Goal: Navigation & Orientation: Find specific page/section

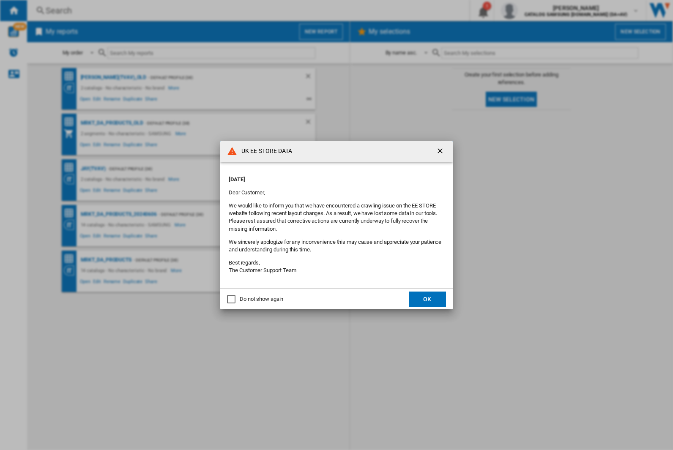
click at [93, 169] on div "UK EE STORE DATA [DATE] Dear Customer, We would like to inform you that we have…" at bounding box center [336, 225] width 673 height 450
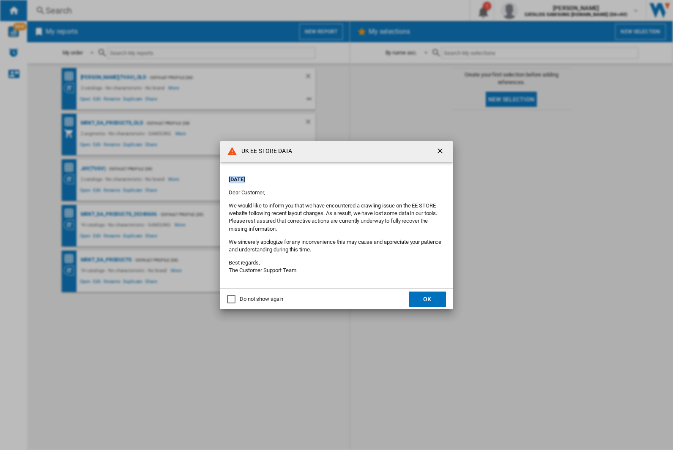
click at [93, 169] on div "UK EE STORE DATA [DATE] Dear Customer, We would like to inform you that we have…" at bounding box center [336, 225] width 673 height 450
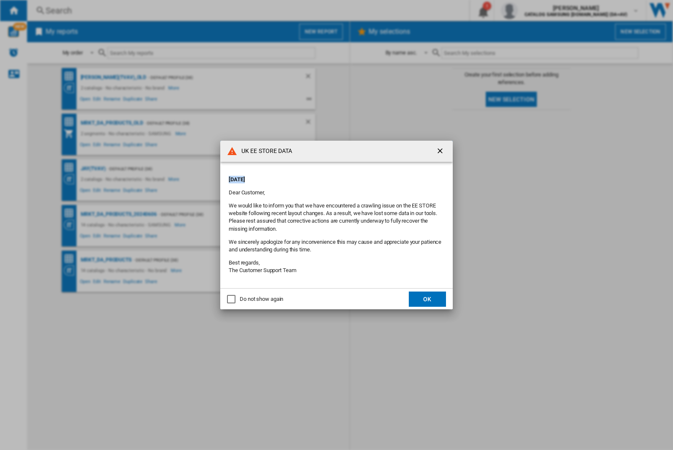
click at [93, 169] on div "UK EE STORE DATA [DATE] Dear Customer, We would like to inform you that we have…" at bounding box center [336, 225] width 673 height 450
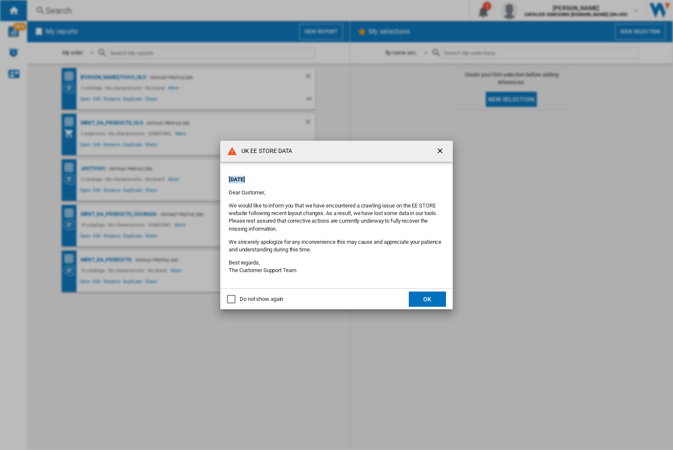
click at [93, 169] on div "UK EE STORE DATA [DATE] Dear Customer, We would like to inform you that we have…" at bounding box center [336, 225] width 673 height 450
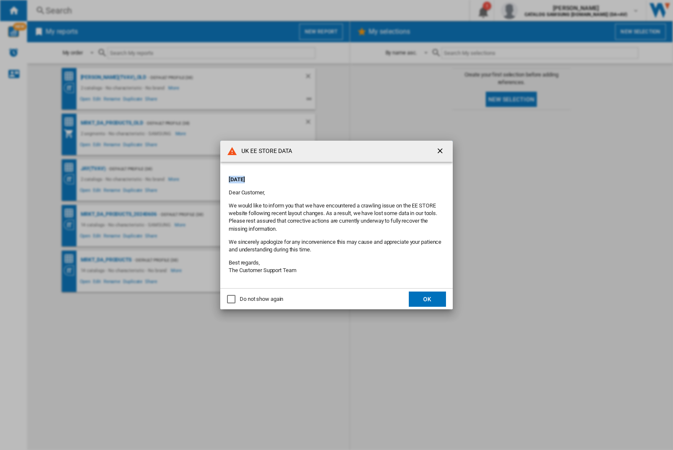
click at [93, 169] on div "UK EE STORE DATA [DATE] Dear Customer, We would like to inform you that we have…" at bounding box center [336, 225] width 673 height 450
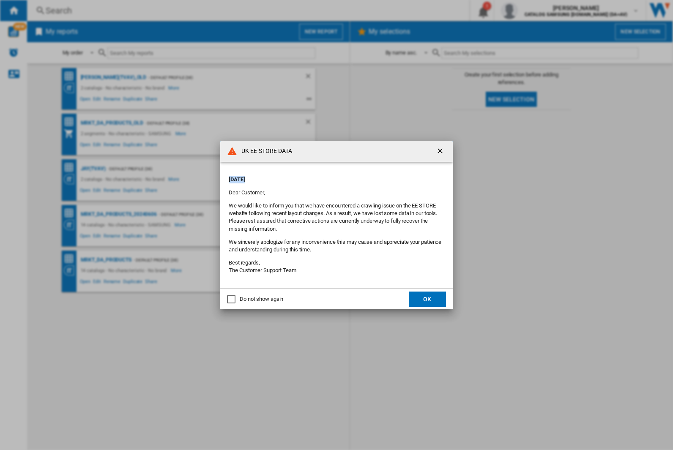
click at [93, 169] on div "UK EE STORE DATA [DATE] Dear Customer, We would like to inform you that we have…" at bounding box center [336, 225] width 673 height 450
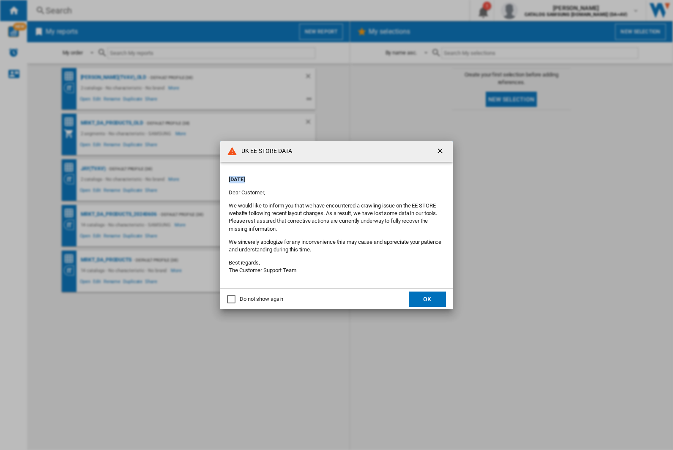
click at [93, 169] on div "UK EE STORE DATA [DATE] Dear Customer, We would like to inform you that we have…" at bounding box center [336, 225] width 673 height 450
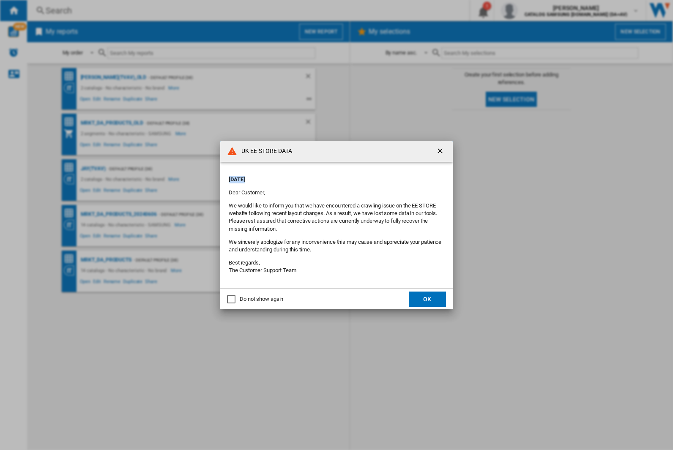
click at [93, 169] on div "UK EE STORE DATA [DATE] Dear Customer, We would like to inform you that we have…" at bounding box center [336, 225] width 673 height 450
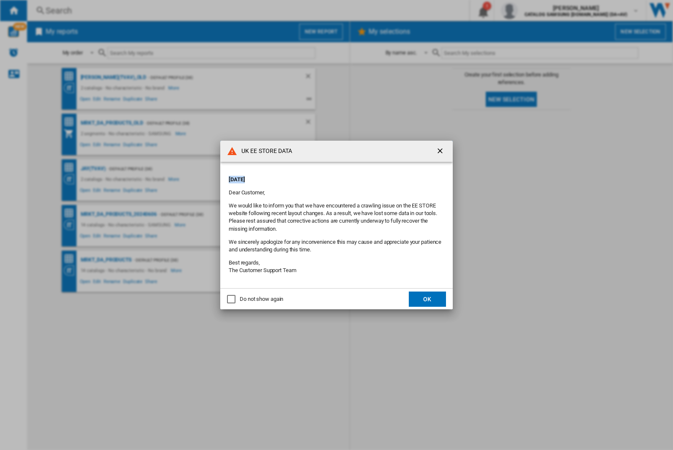
click at [93, 169] on div "UK EE STORE DATA [DATE] Dear Customer, We would like to inform you that we have…" at bounding box center [336, 225] width 673 height 450
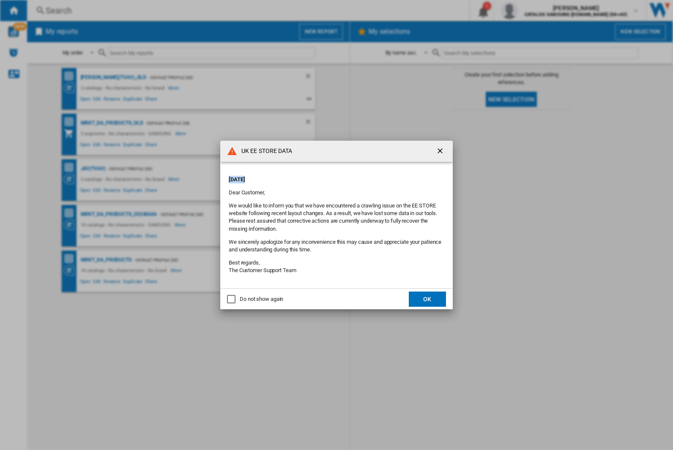
click at [93, 169] on div "UK EE STORE DATA [DATE] Dear Customer, We would like to inform you that we have…" at bounding box center [336, 225] width 673 height 450
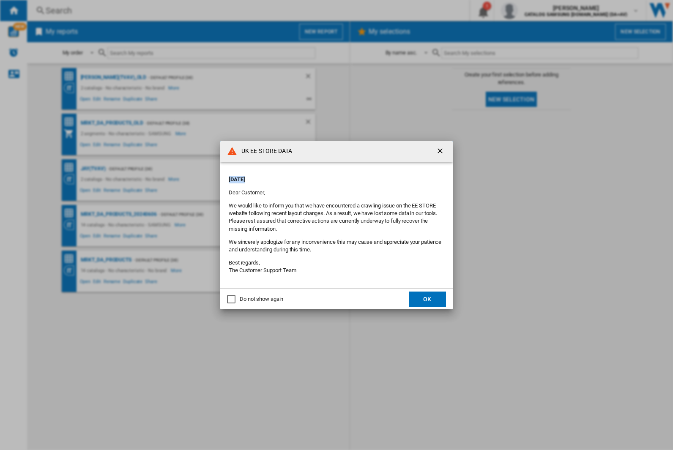
click at [93, 169] on div "UK EE STORE DATA [DATE] Dear Customer, We would like to inform you that we have…" at bounding box center [336, 225] width 673 height 450
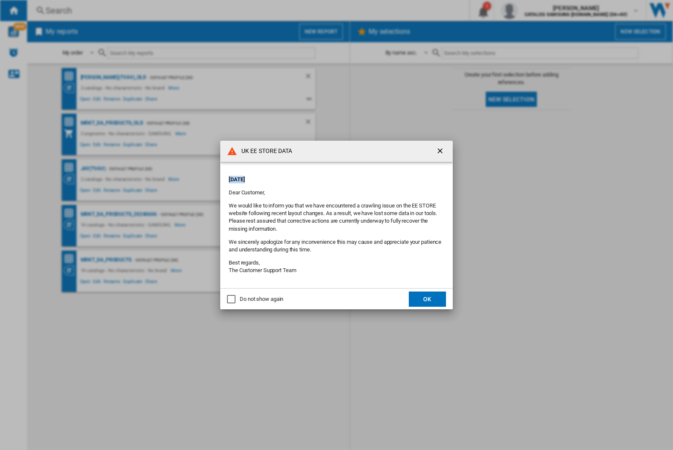
click at [93, 169] on div "UK EE STORE DATA [DATE] Dear Customer, We would like to inform you that we have…" at bounding box center [336, 225] width 673 height 450
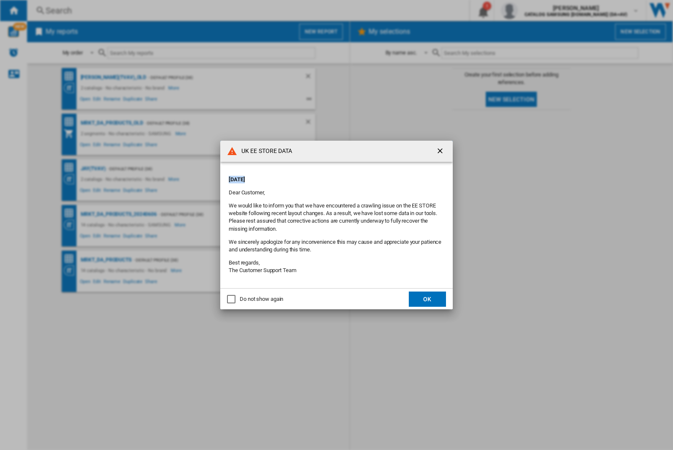
click at [93, 169] on div "UK EE STORE DATA [DATE] Dear Customer, We would like to inform you that we have…" at bounding box center [336, 225] width 673 height 450
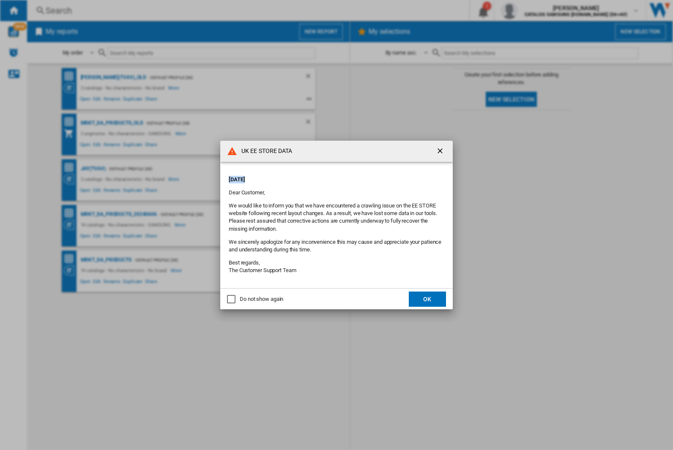
click at [93, 169] on div "UK EE STORE DATA [DATE] Dear Customer, We would like to inform you that we have…" at bounding box center [336, 225] width 673 height 450
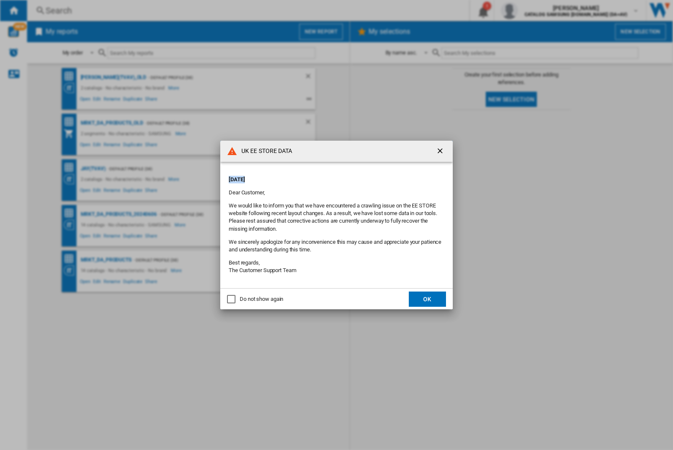
click at [93, 169] on div "UK EE STORE DATA [DATE] Dear Customer, We would like to inform you that we have…" at bounding box center [336, 225] width 673 height 450
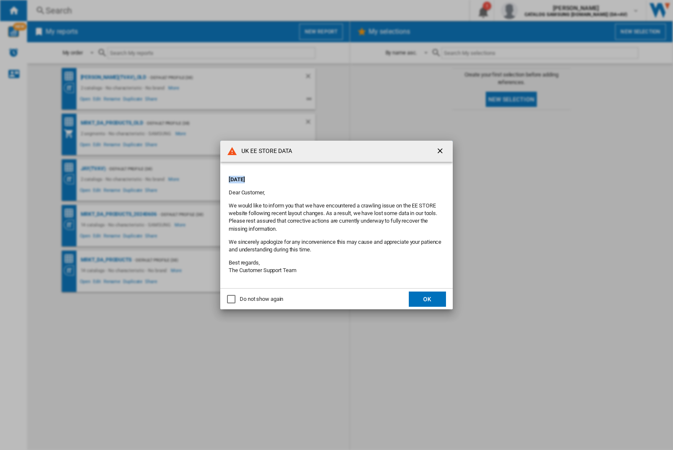
click at [93, 169] on div "UK EE STORE DATA [DATE] Dear Customer, We would like to inform you that we have…" at bounding box center [336, 225] width 673 height 450
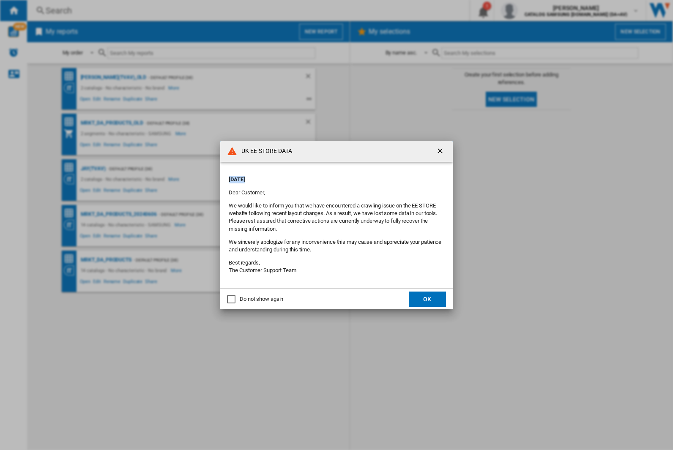
click at [93, 169] on div "UK EE STORE DATA [DATE] Dear Customer, We would like to inform you that we have…" at bounding box center [336, 225] width 673 height 450
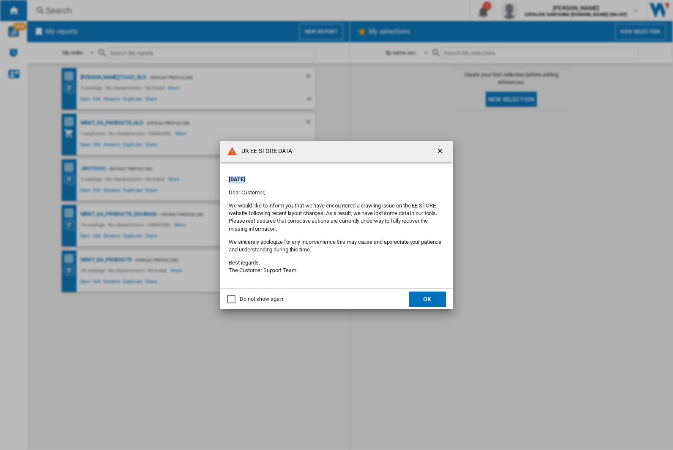
click at [93, 169] on div "UK EE STORE DATA [DATE] Dear Customer, We would like to inform you that we have…" at bounding box center [336, 225] width 673 height 450
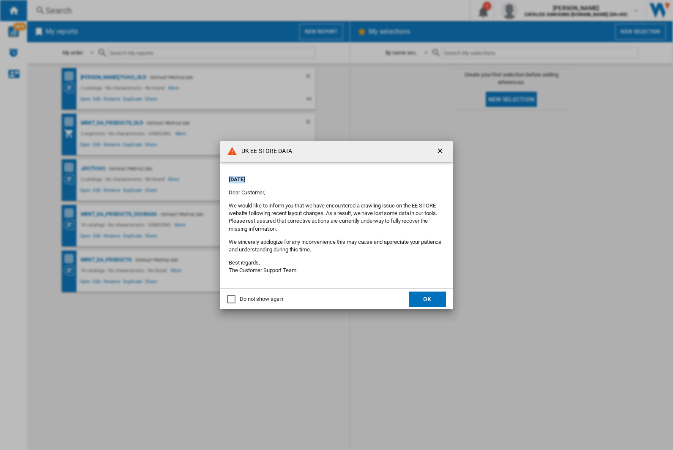
click at [93, 169] on div "UK EE STORE DATA [DATE] Dear Customer, We would like to inform you that we have…" at bounding box center [336, 225] width 673 height 450
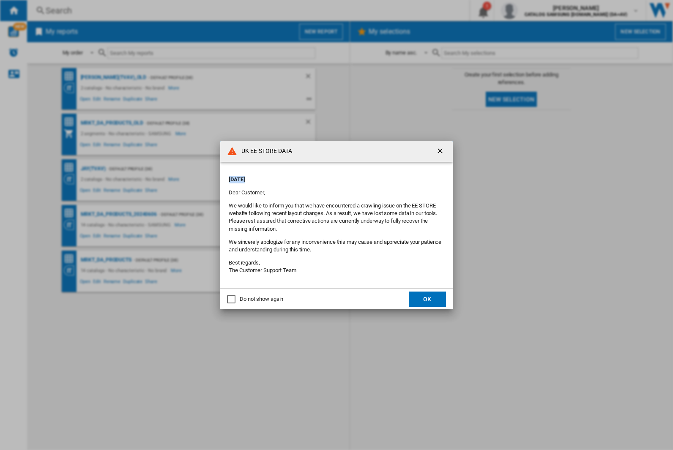
click at [93, 169] on div "UK EE STORE DATA [DATE] Dear Customer, We would like to inform you that we have…" at bounding box center [336, 225] width 673 height 450
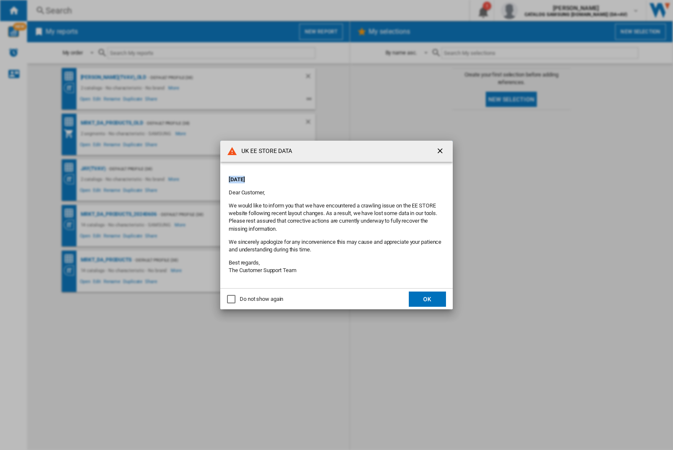
click at [93, 169] on div "UK EE STORE DATA [DATE] Dear Customer, We would like to inform you that we have…" at bounding box center [336, 225] width 673 height 450
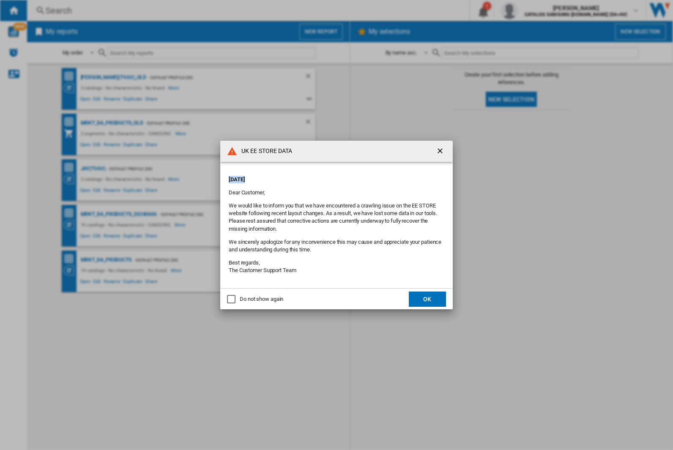
click at [93, 169] on div "UK EE STORE DATA [DATE] Dear Customer, We would like to inform you that we have…" at bounding box center [336, 225] width 673 height 450
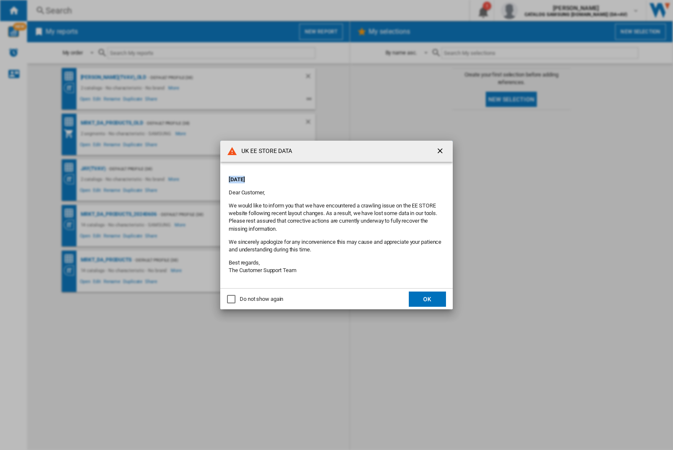
click at [93, 169] on div "UK EE STORE DATA [DATE] Dear Customer, We would like to inform you that we have…" at bounding box center [336, 225] width 673 height 450
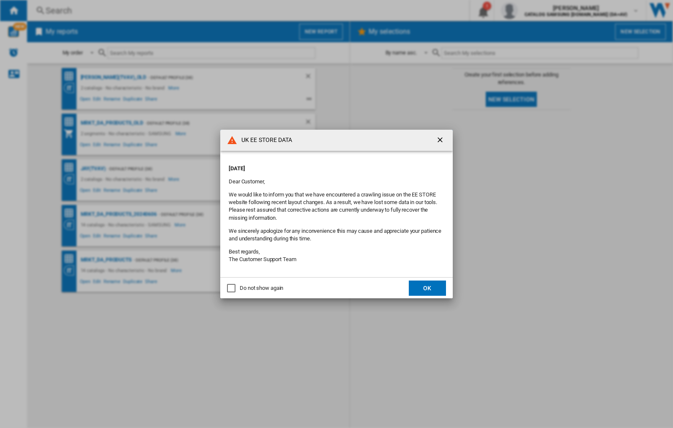
click at [319, 166] on p "[DATE]" at bounding box center [337, 169] width 216 height 8
click at [535, 11] on div "UK EE STORE DATA [DATE] Dear Customer, We would like to inform you that we have…" at bounding box center [336, 214] width 673 height 428
